Goal: Task Accomplishment & Management: Manage account settings

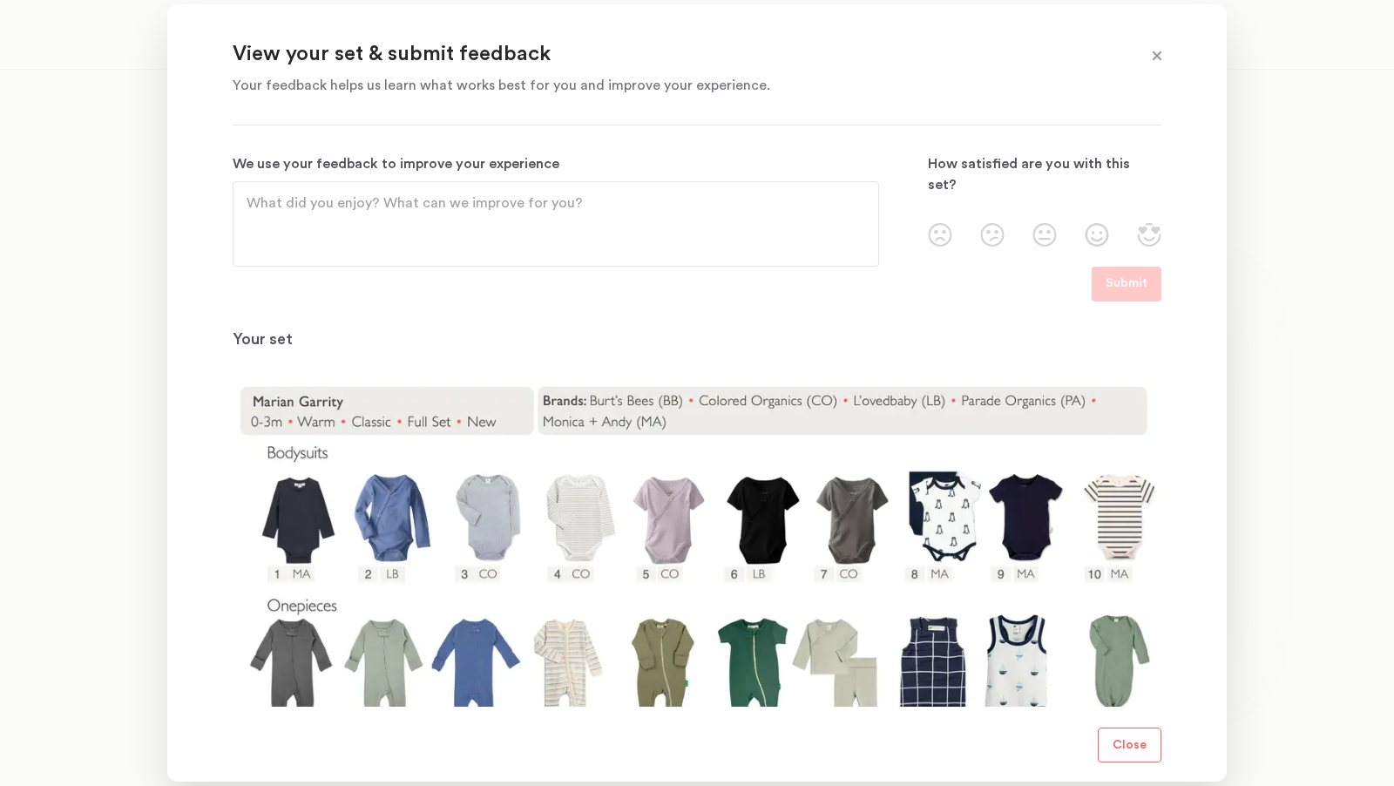
scroll to position [203, 0]
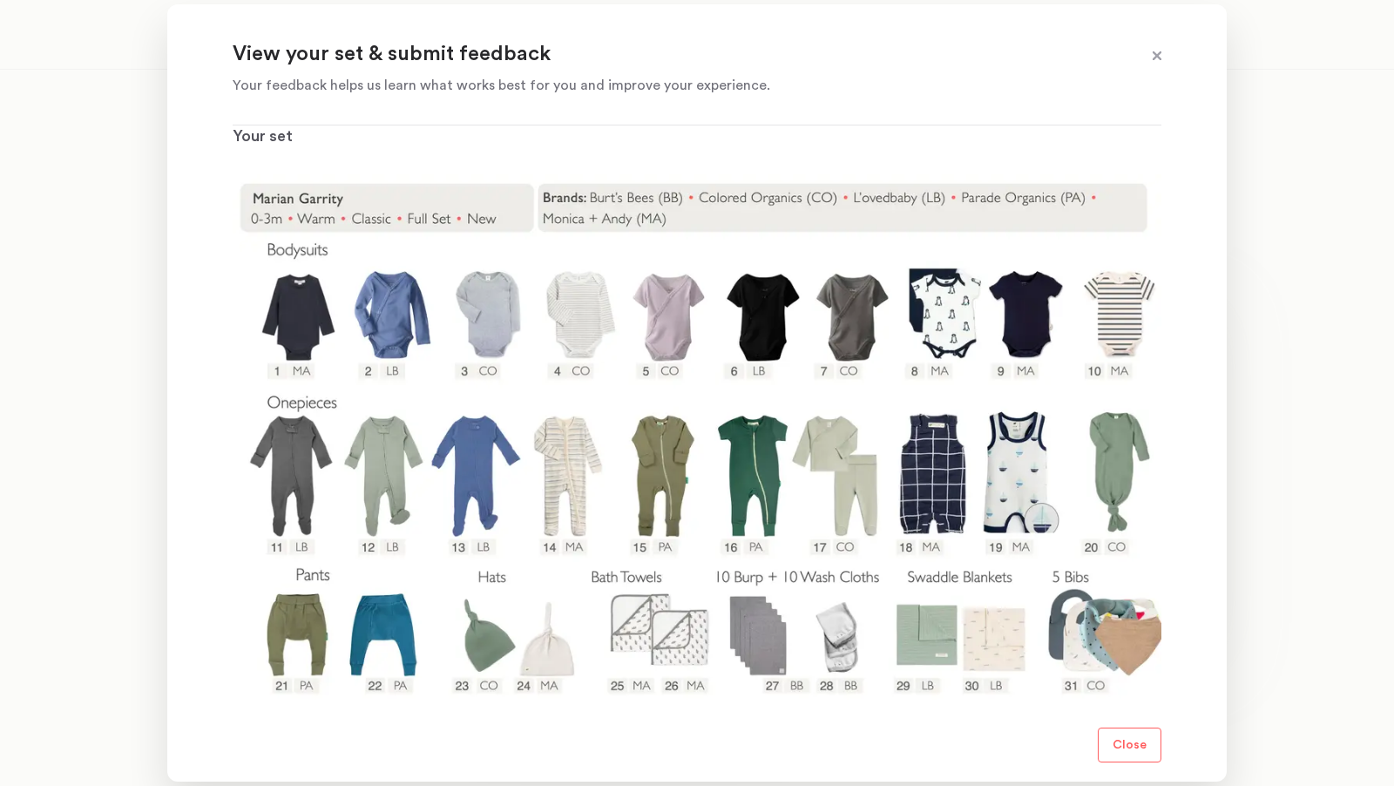
click at [1148, 54] on span at bounding box center [1157, 56] width 23 height 23
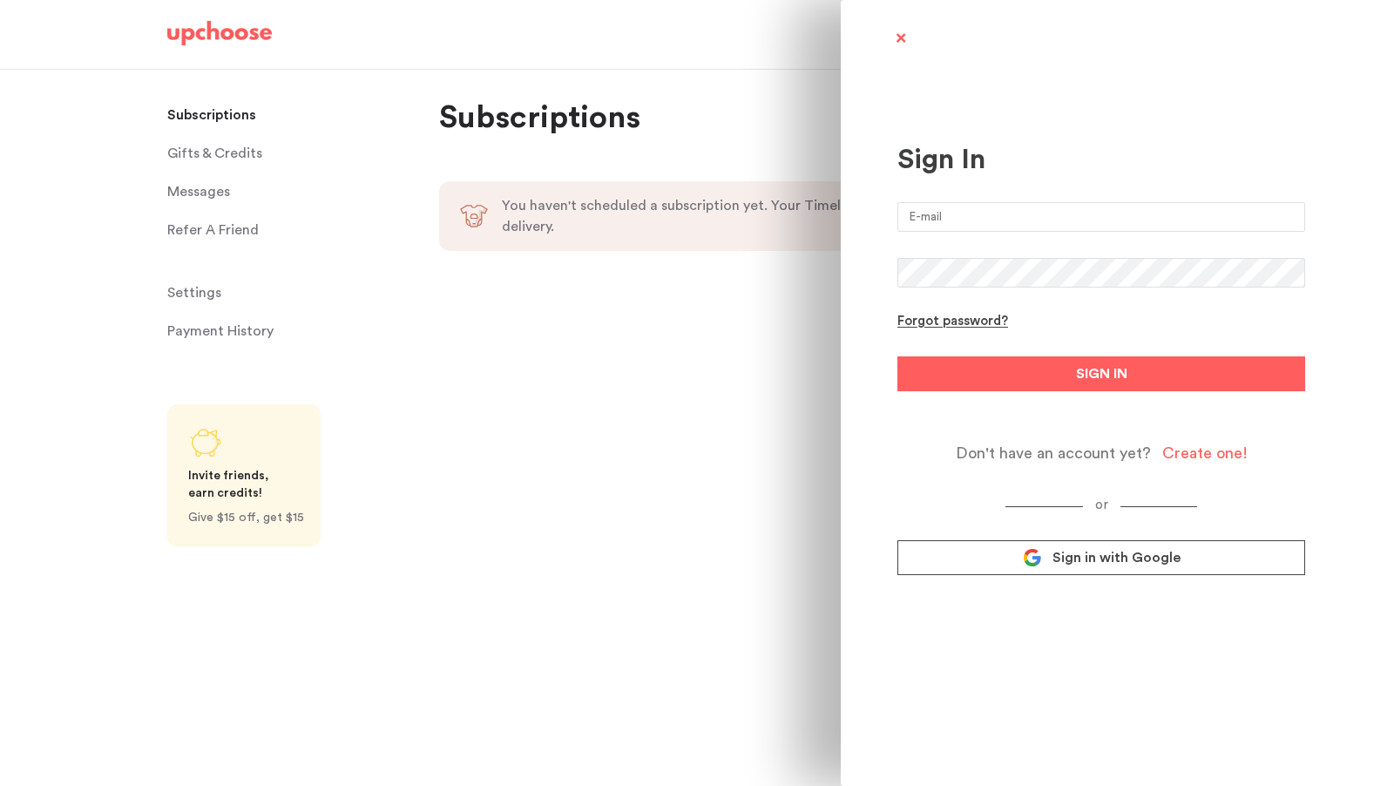
click at [1097, 566] on span "Sign in with Google" at bounding box center [1117, 557] width 128 height 17
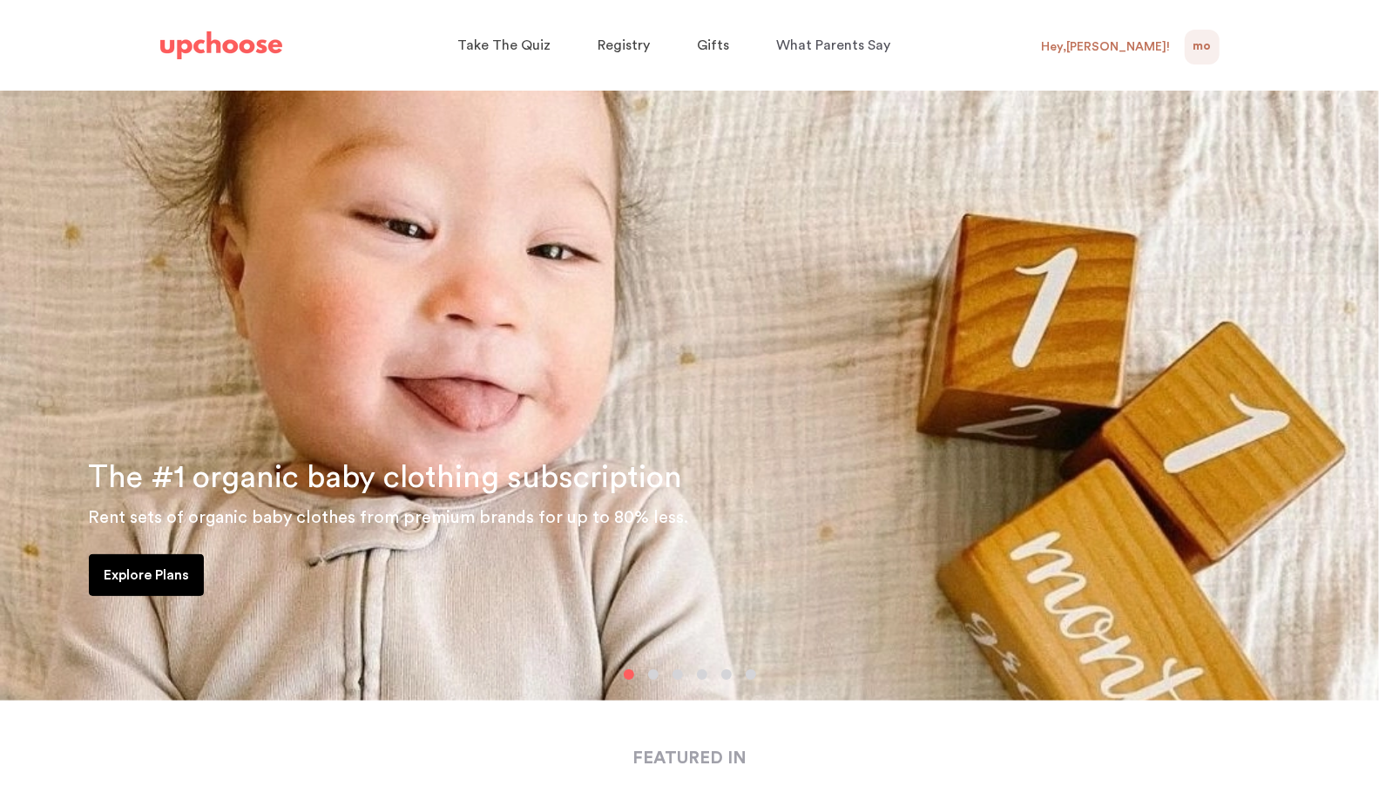
click at [1212, 46] on div "MO 0" at bounding box center [1202, 47] width 35 height 35
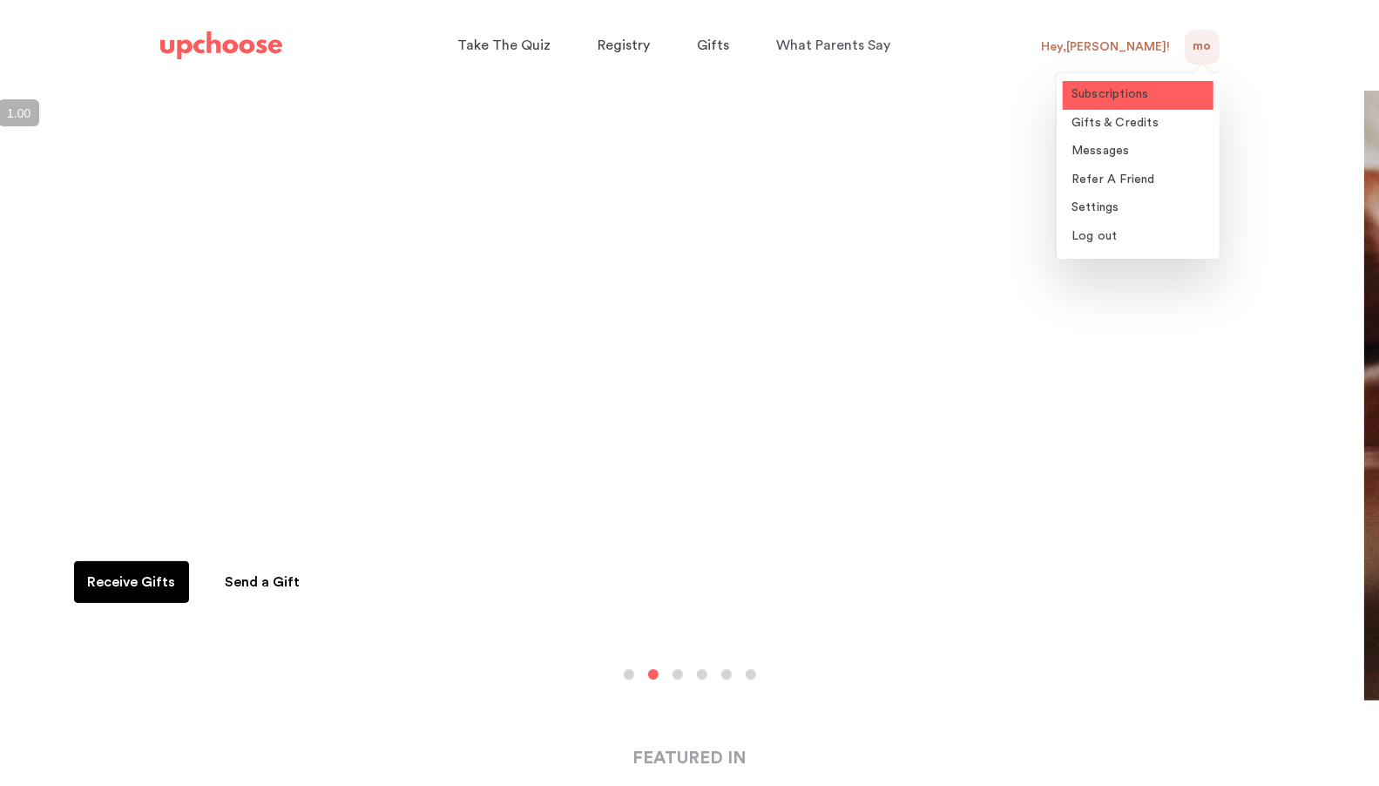
click at [1141, 90] on span "Subscriptions" at bounding box center [1111, 94] width 78 height 12
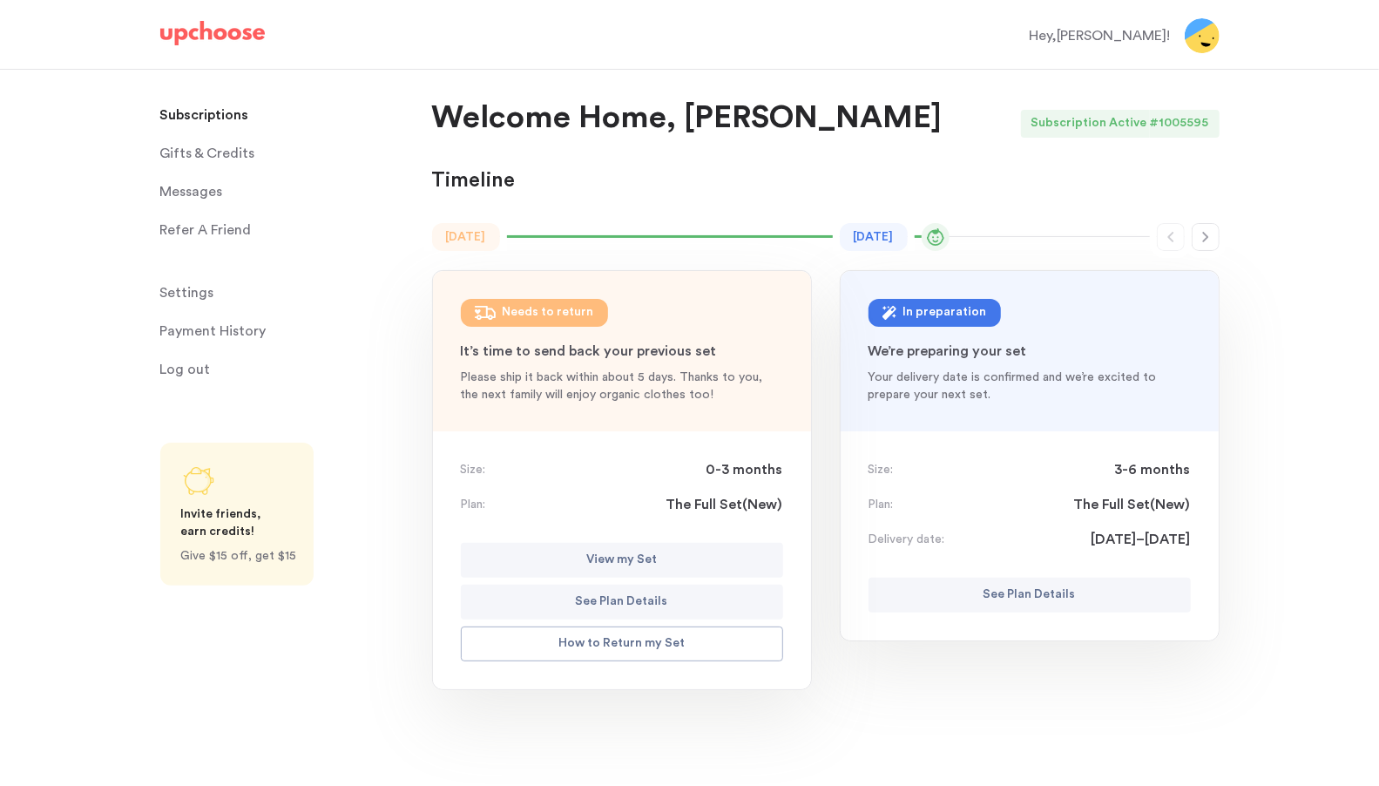
click at [238, 331] on p "Payment History" at bounding box center [213, 331] width 106 height 35
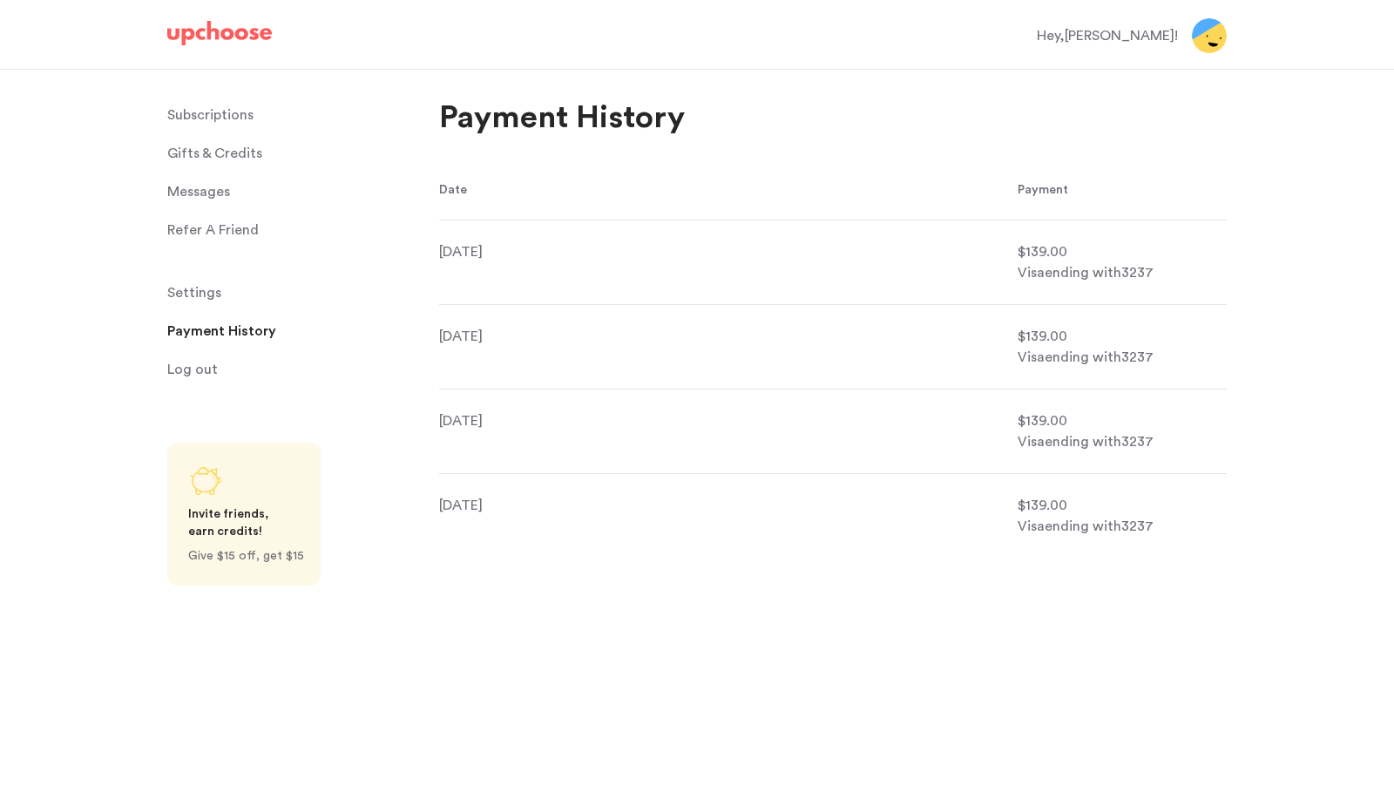
click at [189, 287] on span "Settings" at bounding box center [194, 292] width 54 height 35
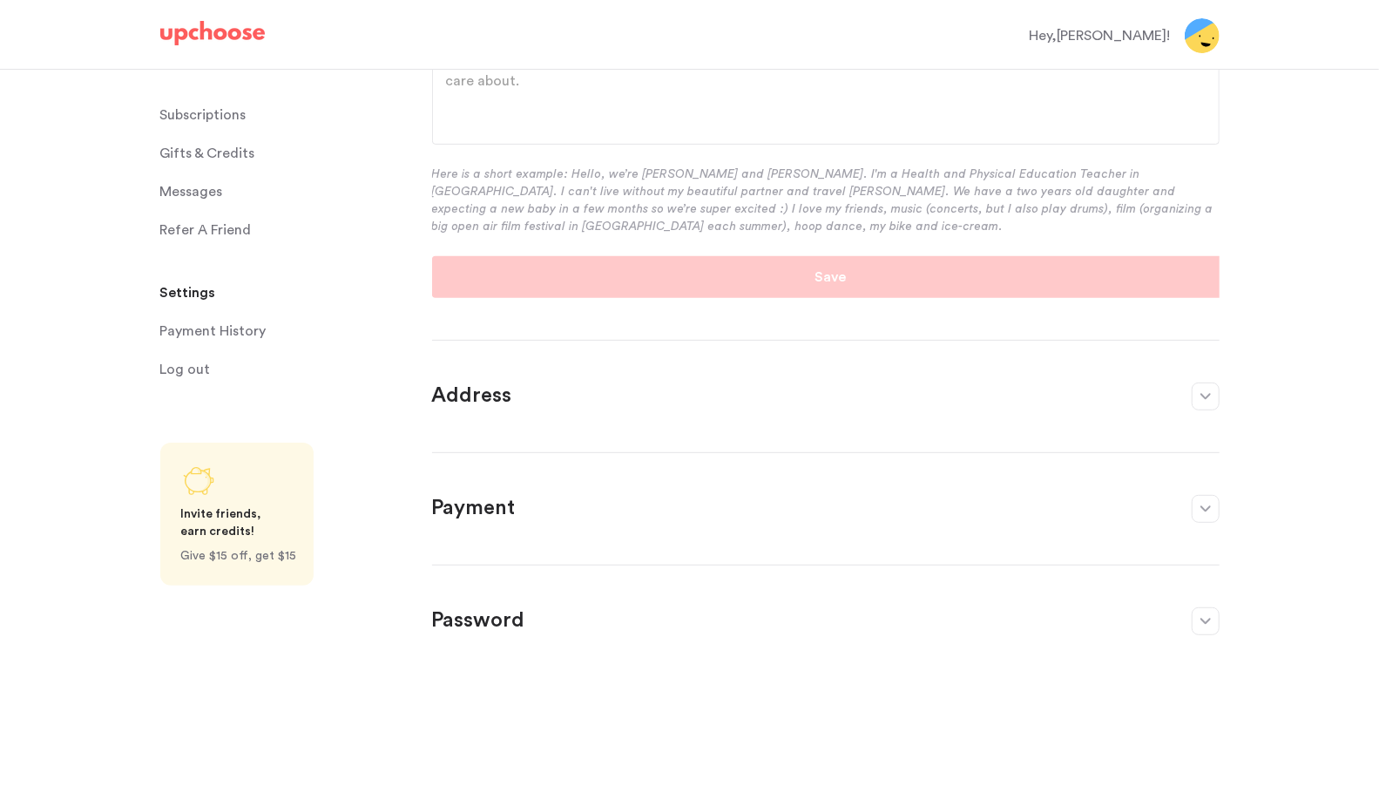
scroll to position [317, 0]
click at [489, 497] on p "Payment" at bounding box center [803, 509] width 742 height 28
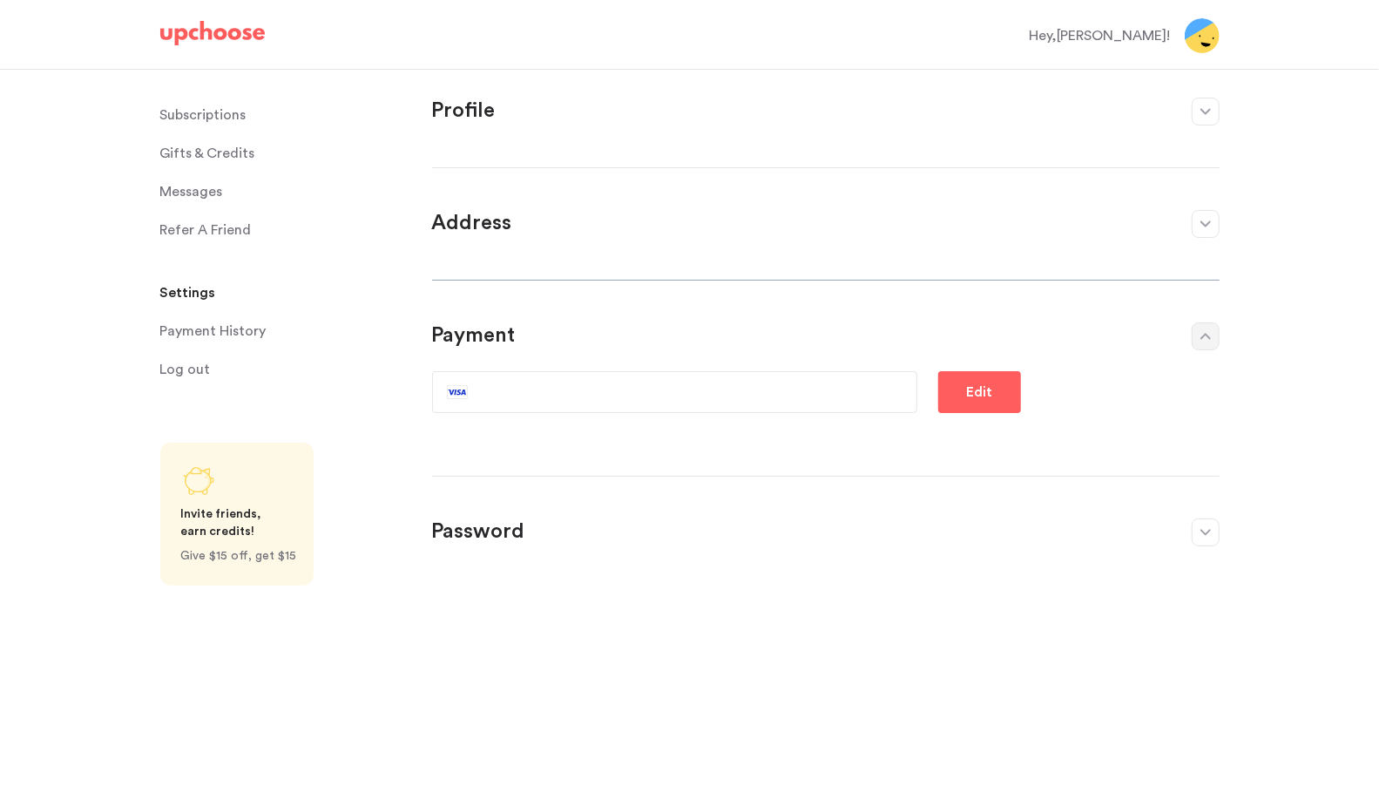
scroll to position [0, 0]
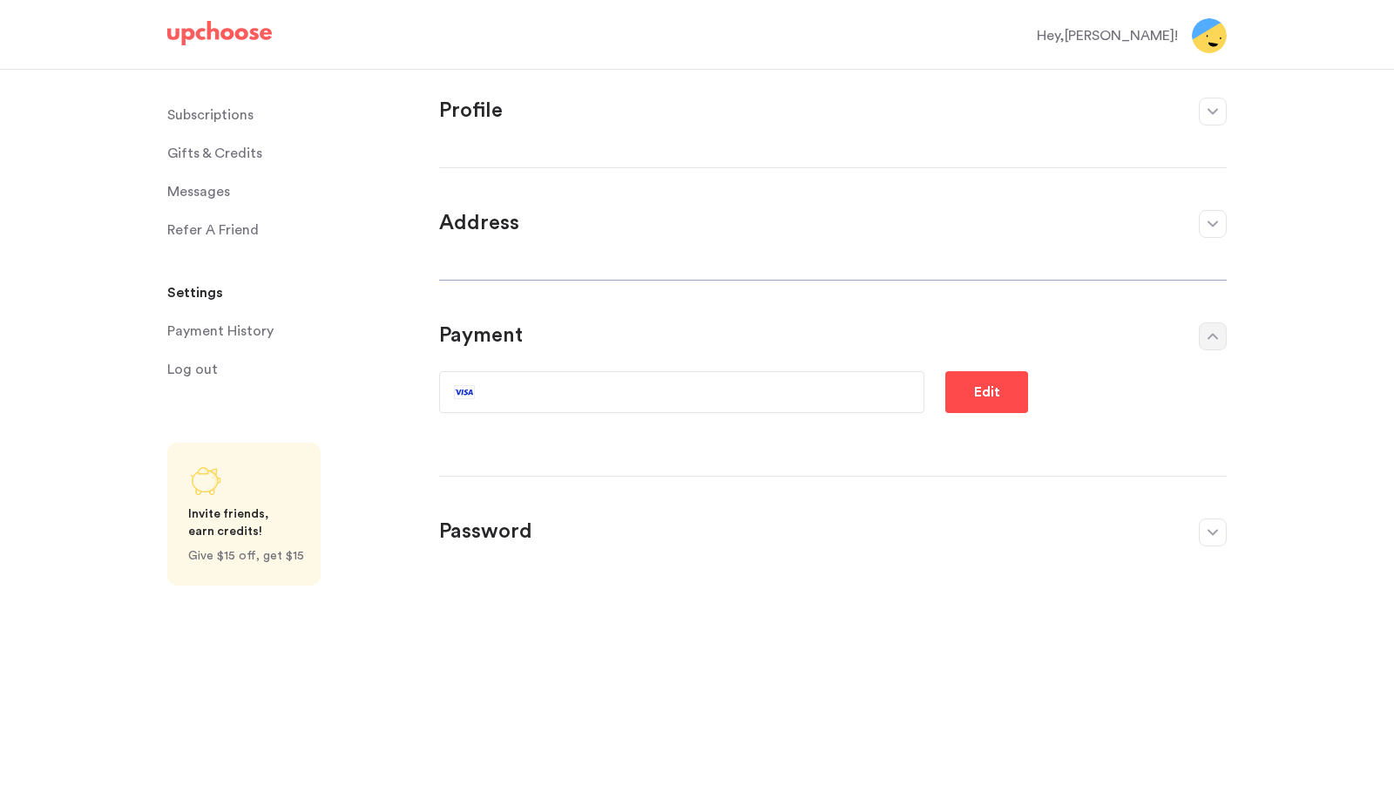
click at [1011, 403] on button "Edit" at bounding box center [986, 392] width 83 height 42
click at [963, 485] on section "Password Old password New password Confirm new password Save" at bounding box center [833, 521] width 788 height 91
click at [963, 504] on section "Password Old password New password Confirm new password Save" at bounding box center [833, 521] width 788 height 91
click at [1217, 531] on icon "button" at bounding box center [1213, 532] width 10 height 7
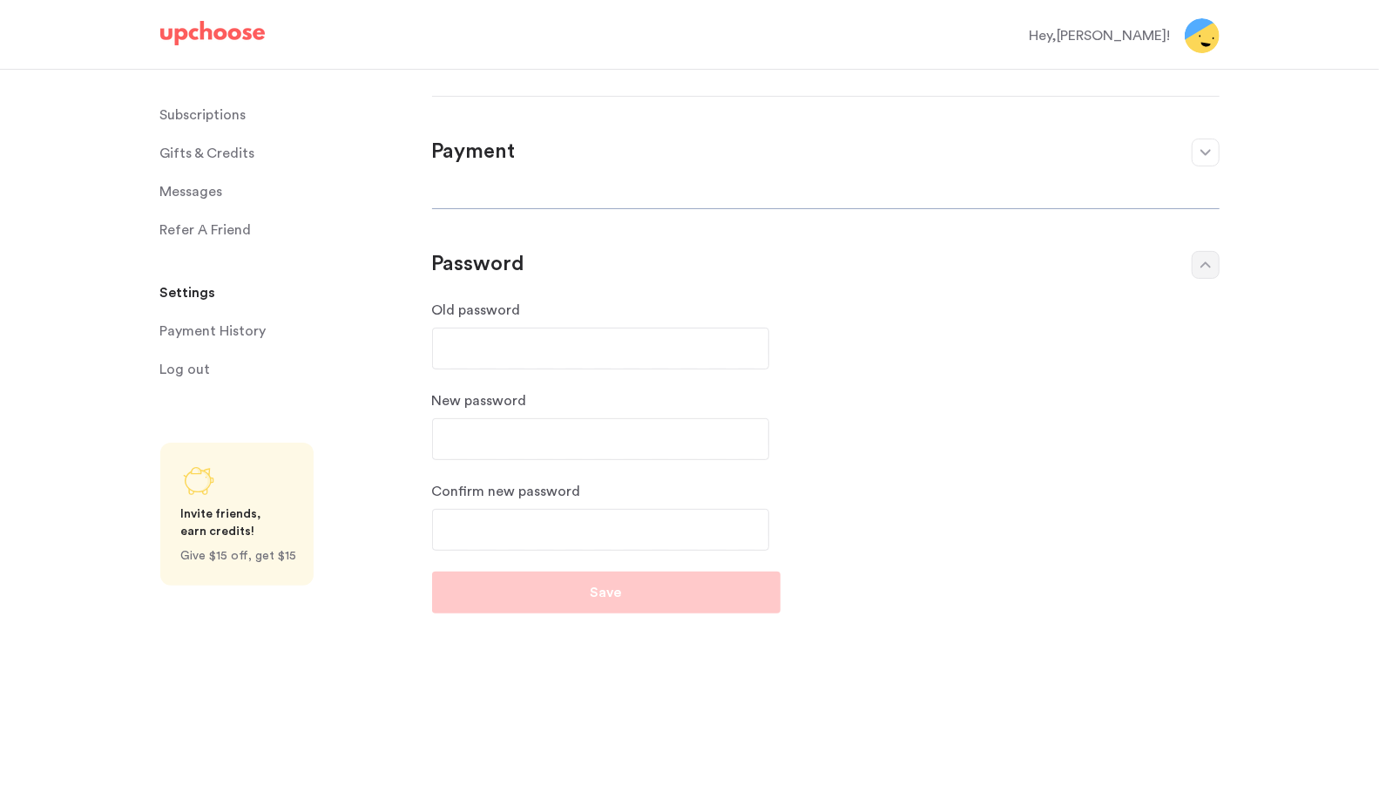
click at [1196, 273] on button "button" at bounding box center [1206, 265] width 28 height 28
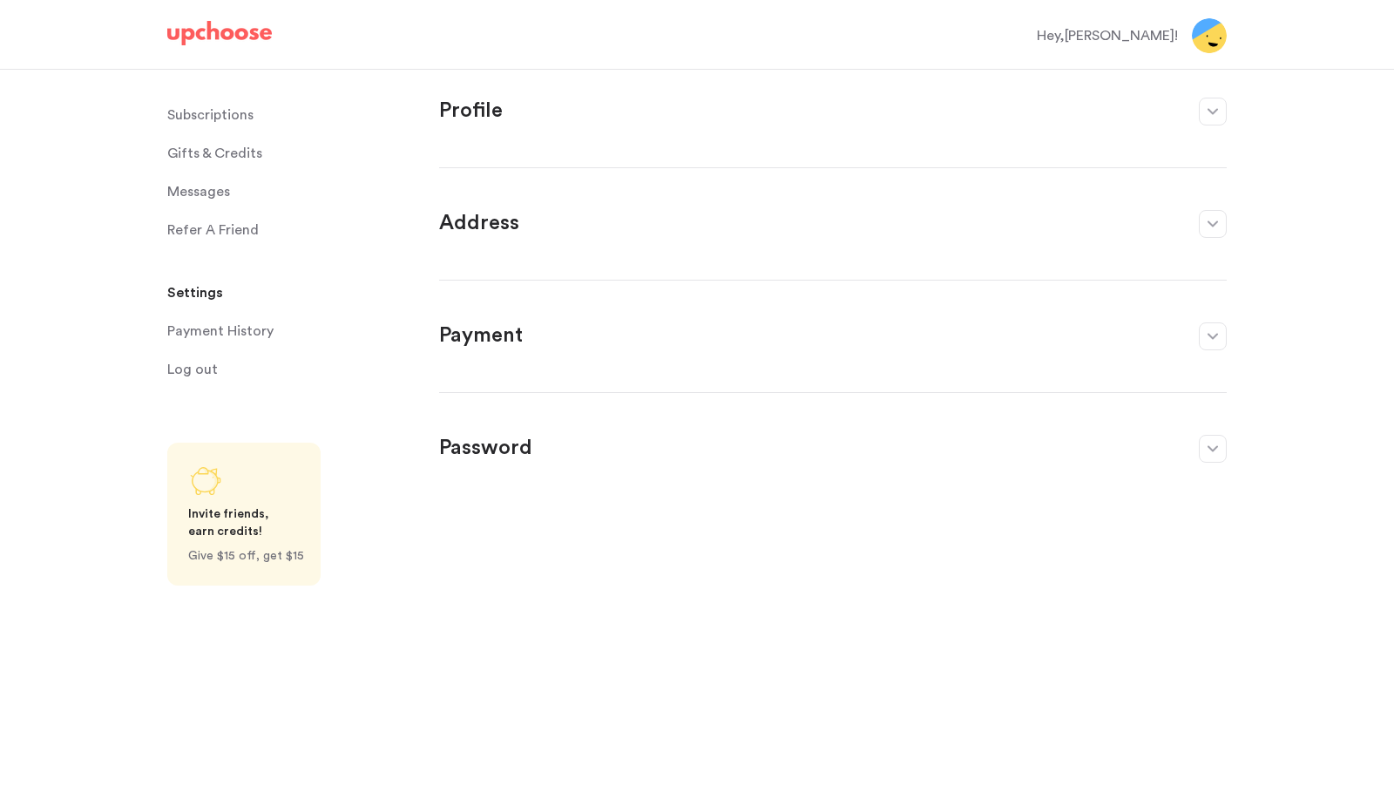
click at [1218, 316] on section "Payment Save" at bounding box center [833, 325] width 788 height 91
click at [1217, 318] on section "Payment Save" at bounding box center [833, 325] width 788 height 91
click at [1216, 328] on button "button" at bounding box center [1213, 336] width 28 height 28
click at [842, 381] on div at bounding box center [681, 392] width 485 height 42
click at [545, 413] on div "Save" at bounding box center [833, 402] width 788 height 63
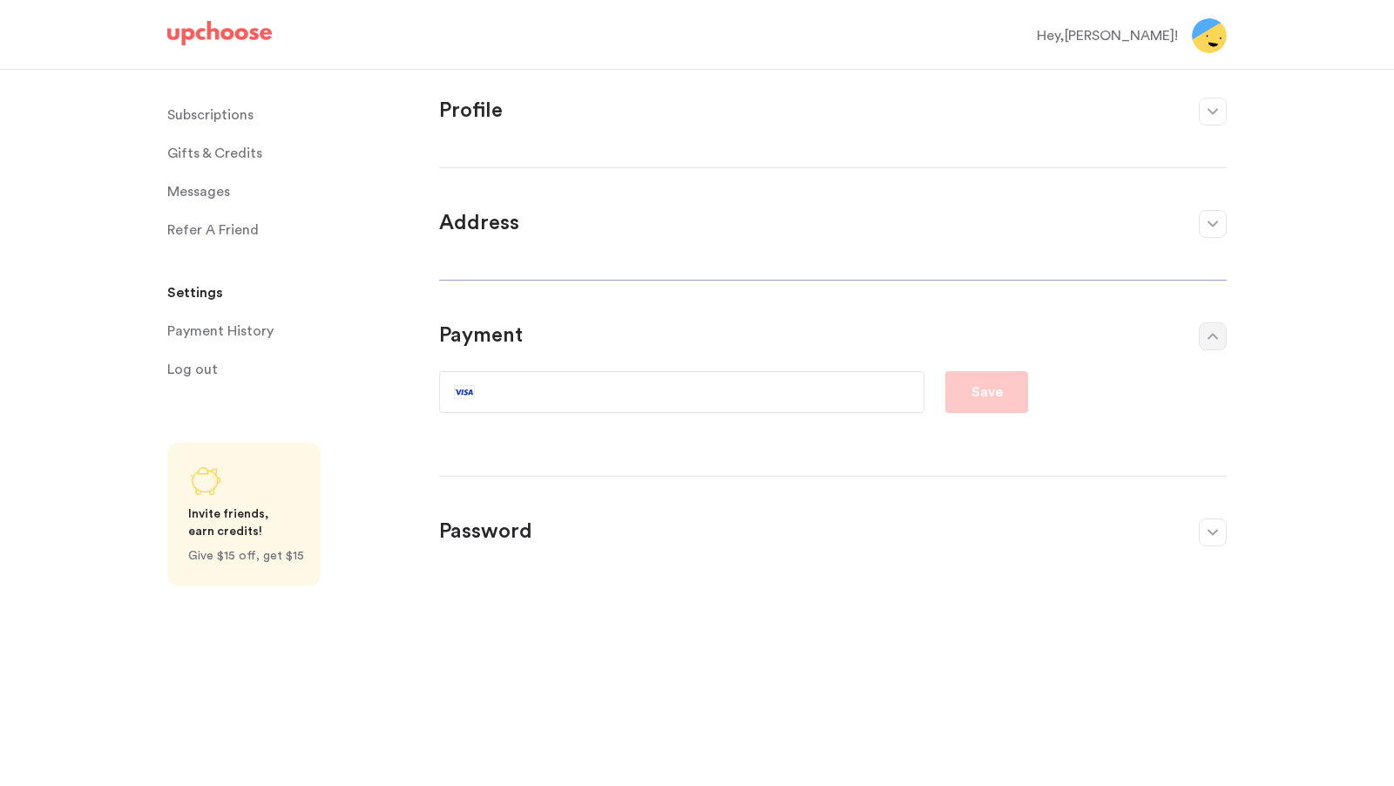
click at [473, 396] on div at bounding box center [606, 391] width 304 height 17
click at [458, 241] on section "Address ﻿ First name Marian Last name Orozco Search Address Street Address 143 …" at bounding box center [833, 212] width 788 height 91
click at [230, 112] on p "Subscriptions" at bounding box center [210, 115] width 86 height 35
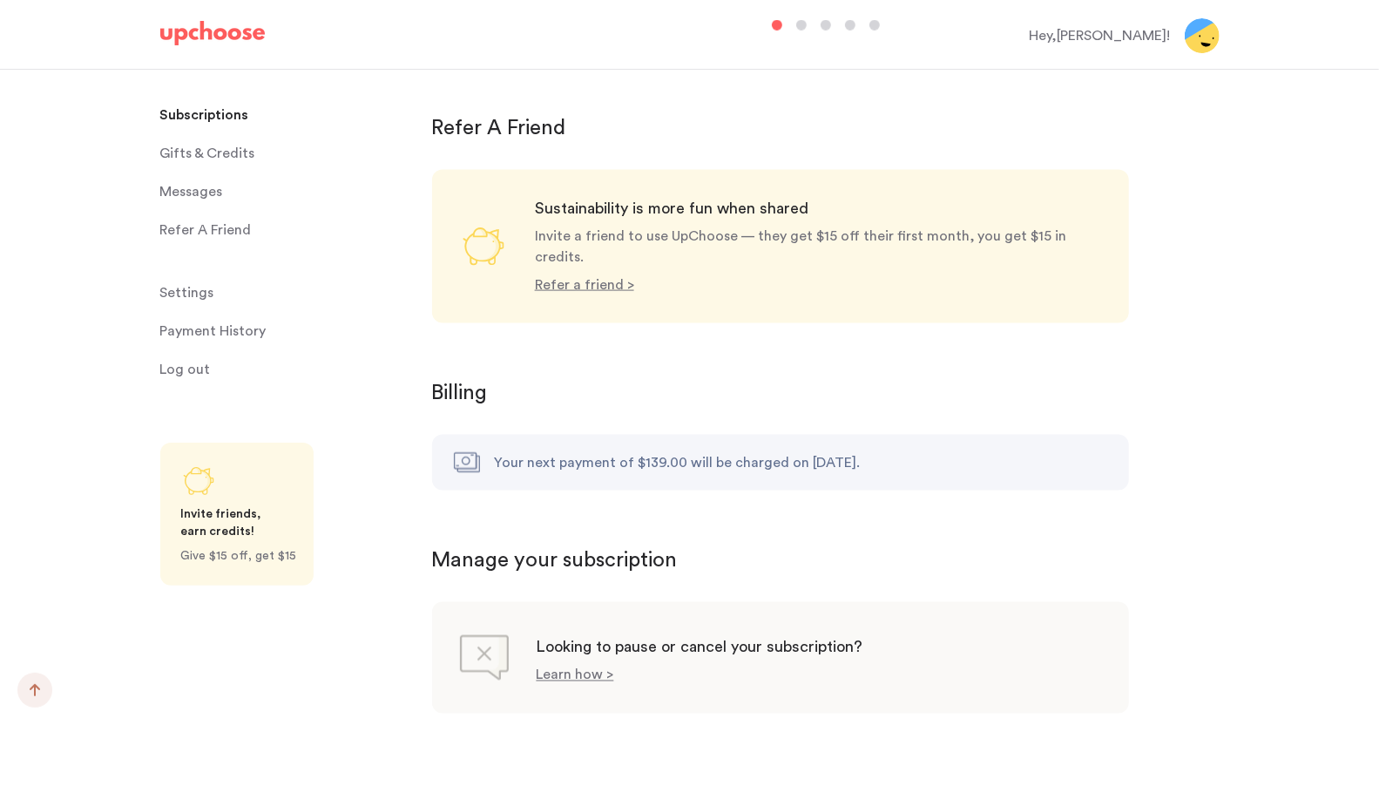
scroll to position [1472, 0]
